Goal: Contribute content

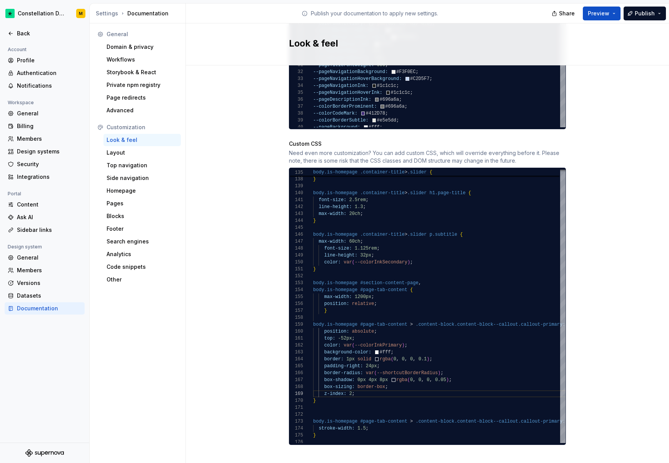
scroll to position [204, 0]
click at [23, 31] on div "Back" at bounding box center [49, 34] width 65 height 8
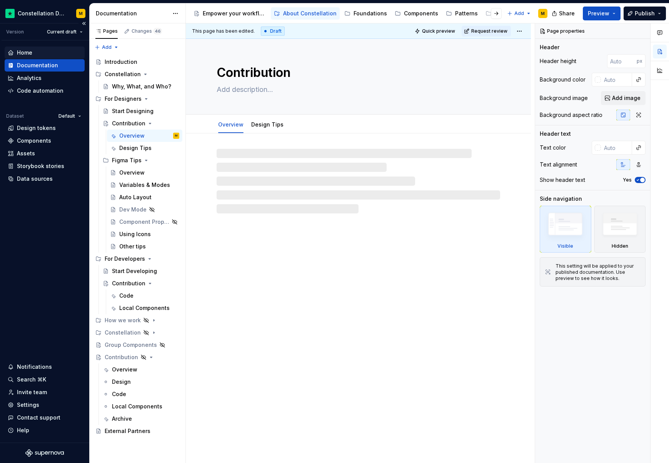
click at [35, 53] on div "Home" at bounding box center [45, 53] width 74 height 8
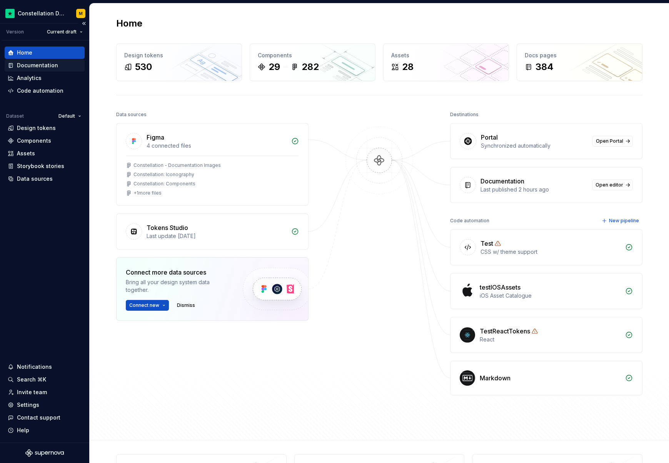
click at [39, 68] on div "Documentation" at bounding box center [37, 66] width 41 height 8
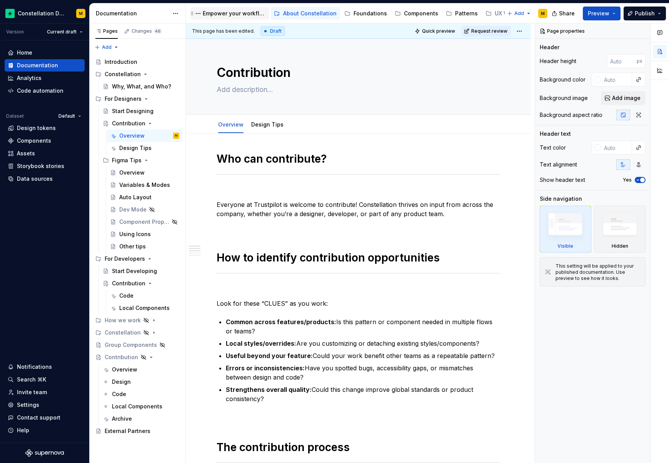
click at [223, 16] on div "Empower your workflow. Build incredible experiences." at bounding box center [234, 14] width 63 height 8
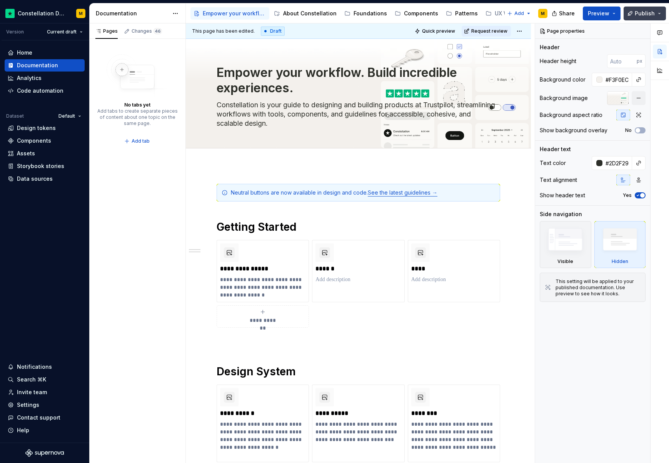
click at [663, 11] on button "Publish" at bounding box center [644, 14] width 42 height 14
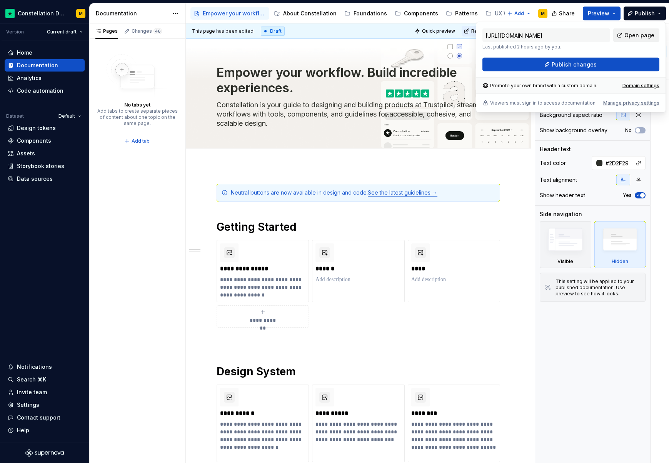
click at [643, 37] on span "Open page" at bounding box center [639, 36] width 30 height 8
type textarea "*"
